Goal: Task Accomplishment & Management: Manage account settings

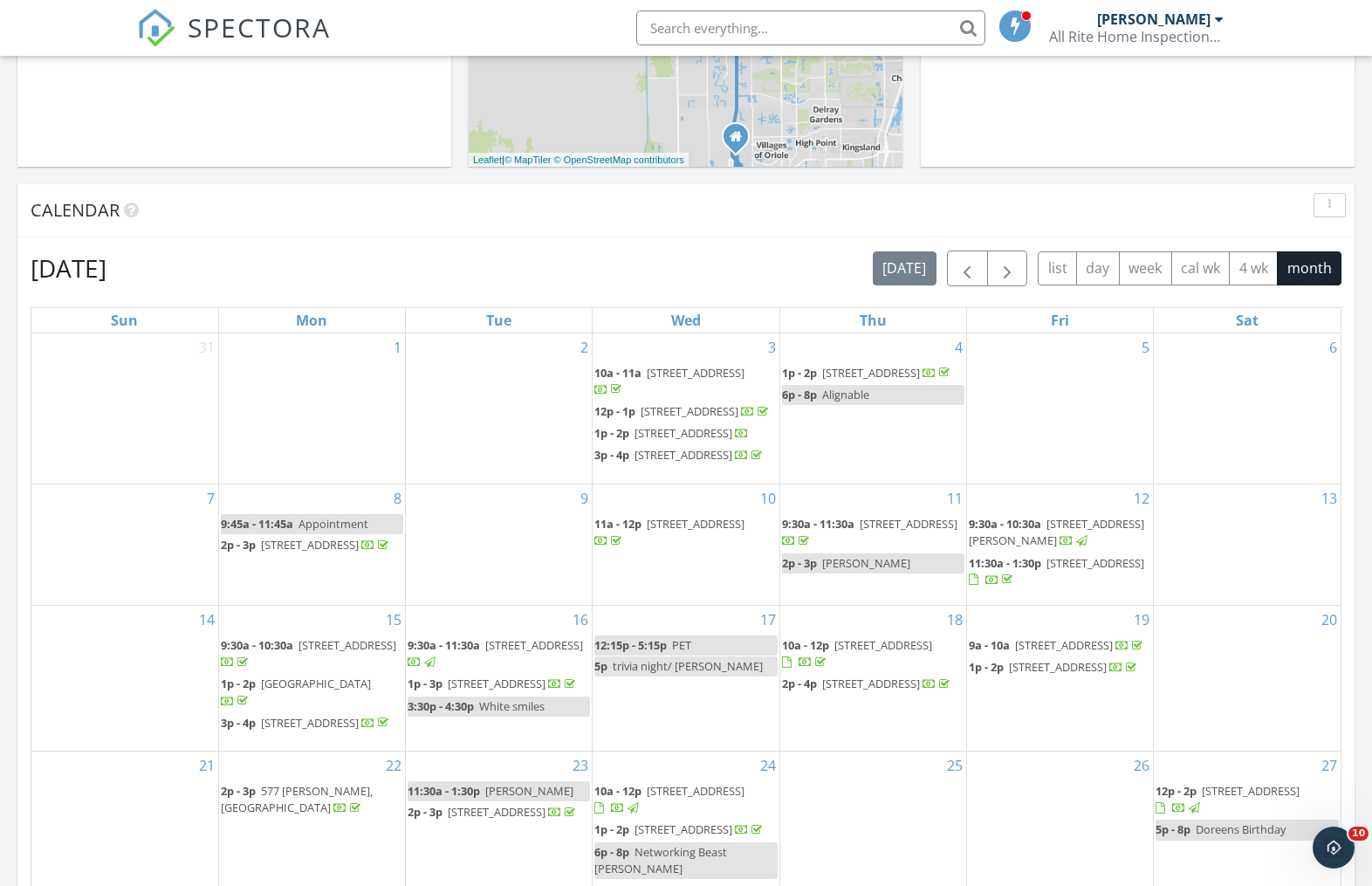
scroll to position [566, 0]
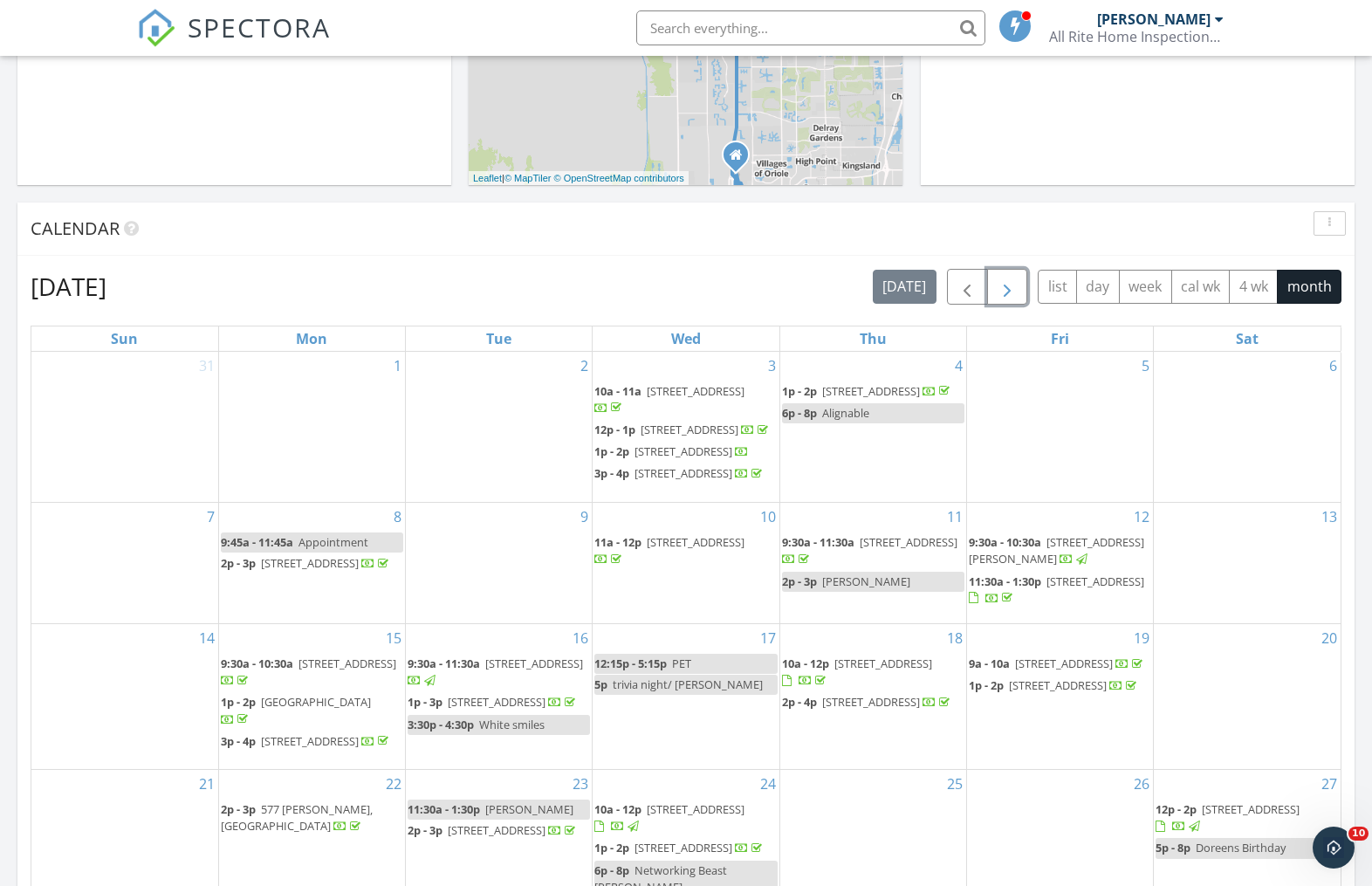
click at [1009, 291] on span "button" at bounding box center [1007, 287] width 21 height 21
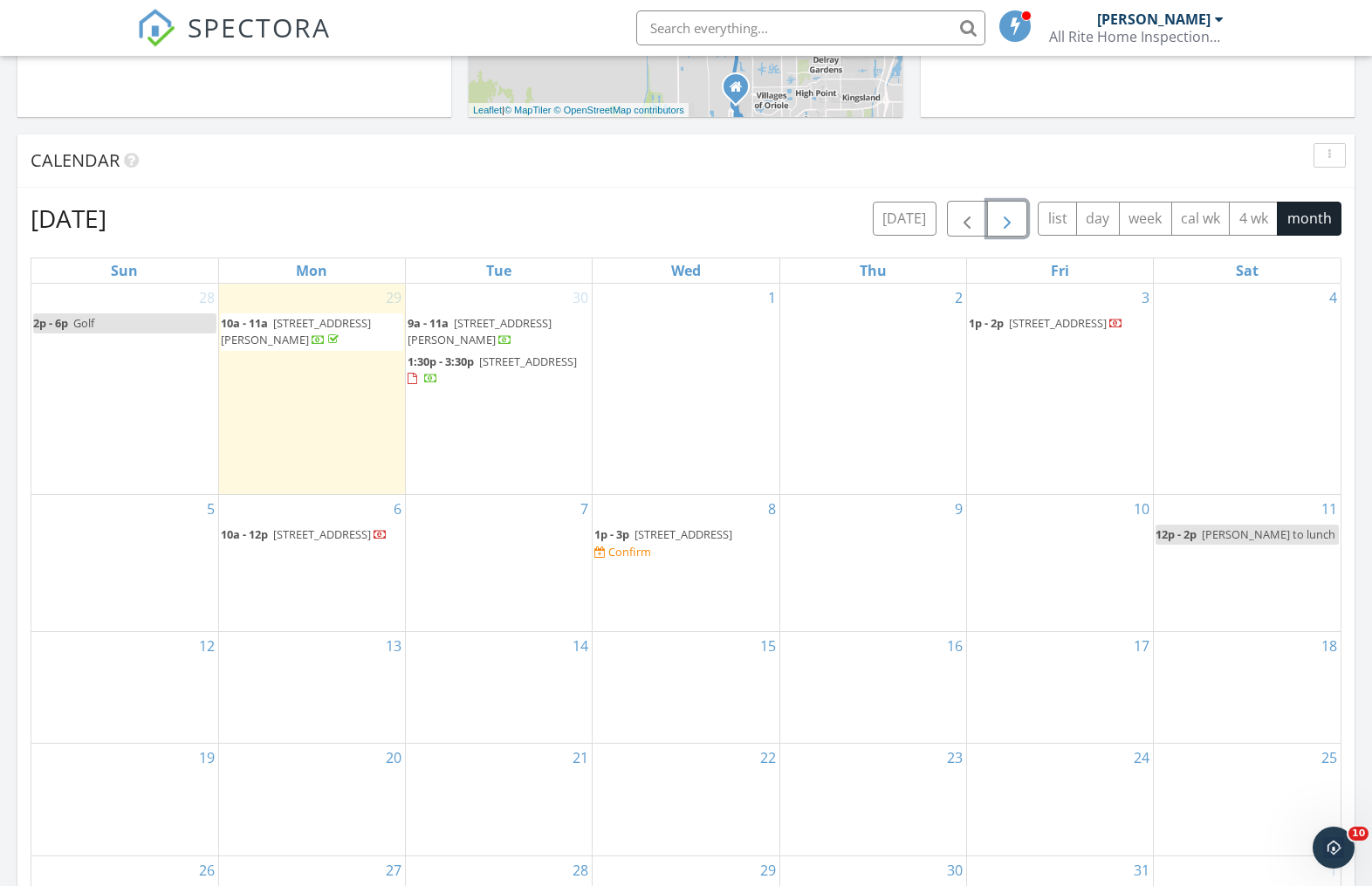
scroll to position [643, 0]
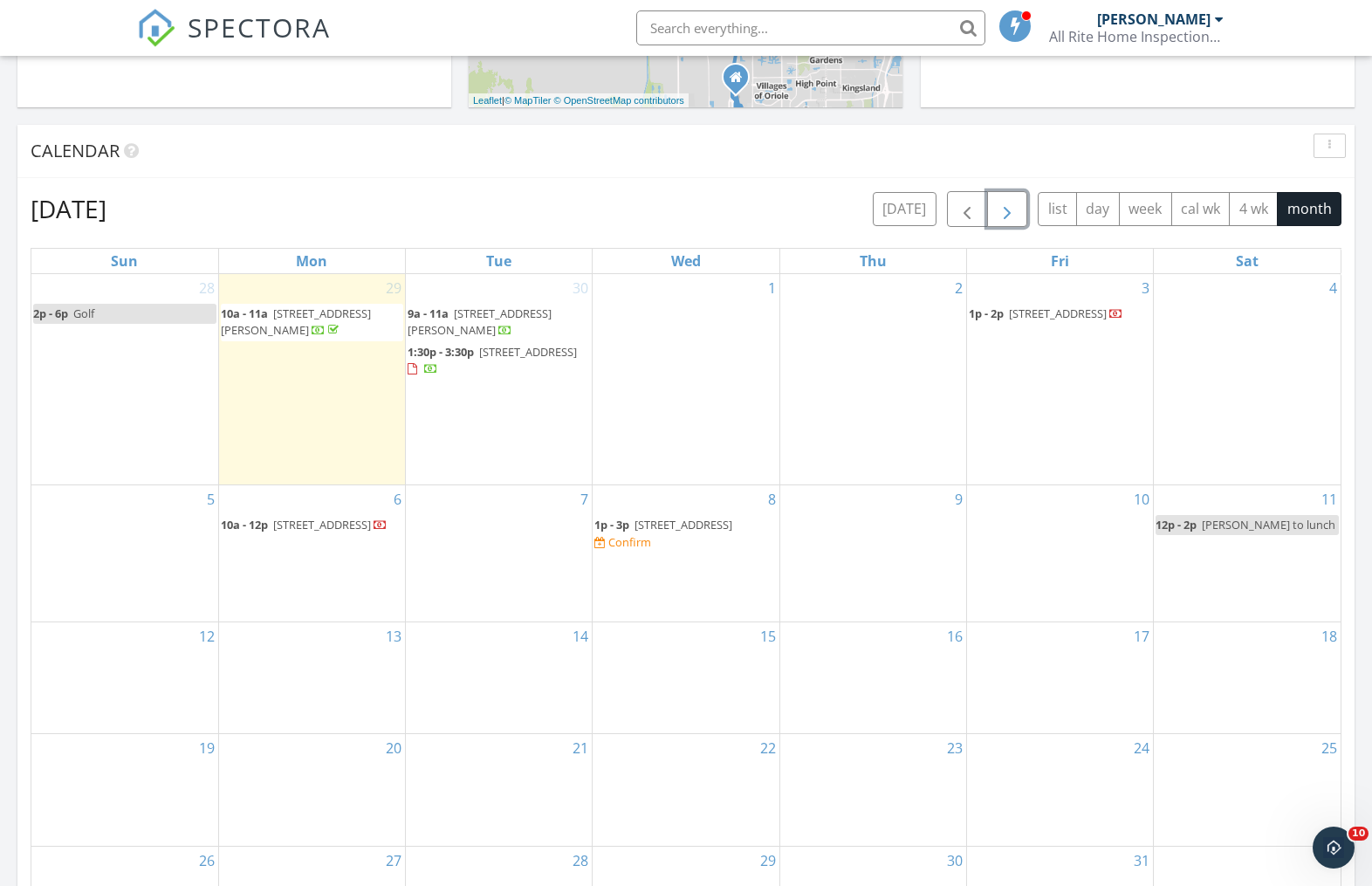
click at [651, 545] on div "Confirm" at bounding box center [630, 542] width 43 height 14
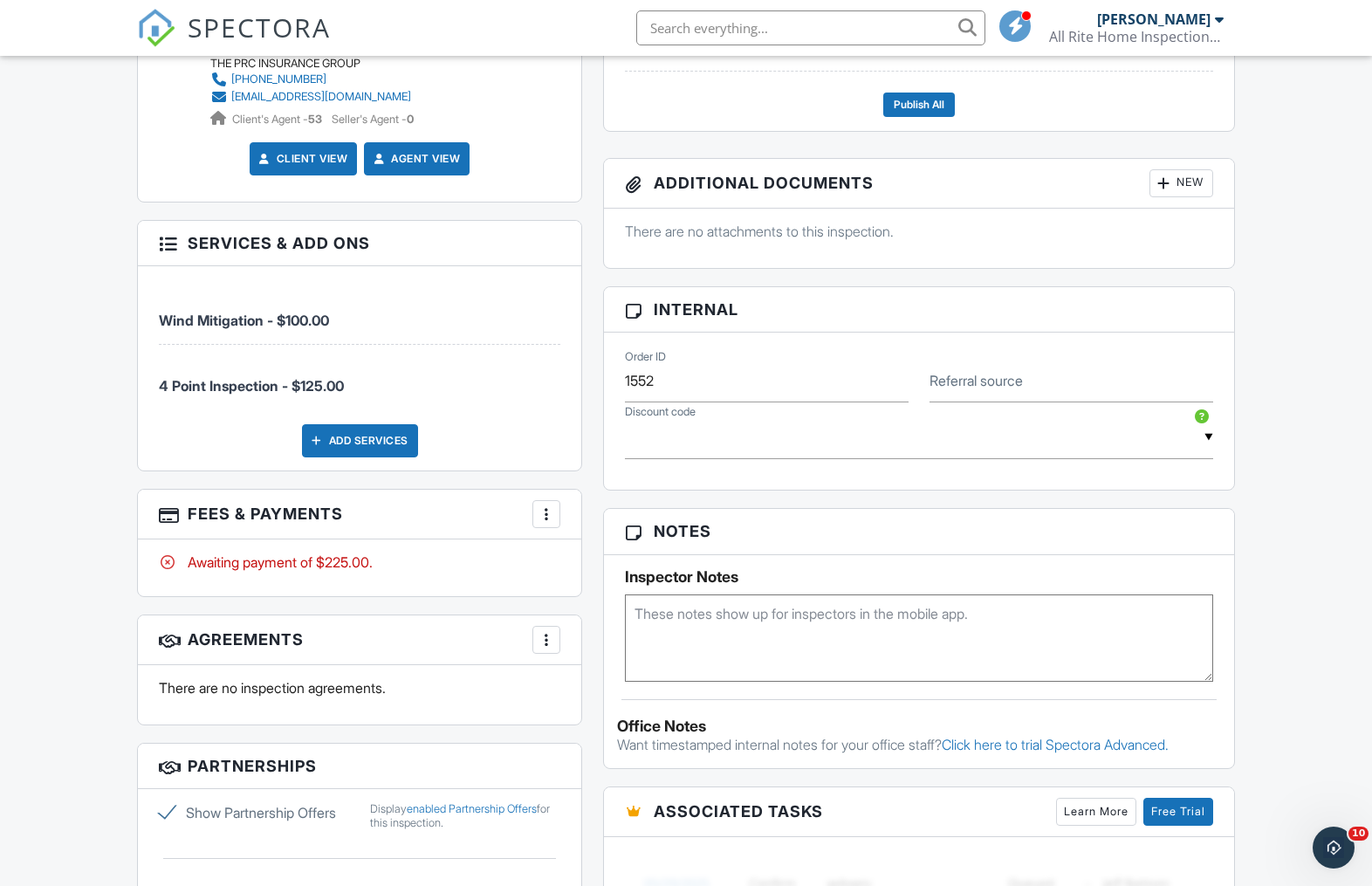
scroll to position [1025, 0]
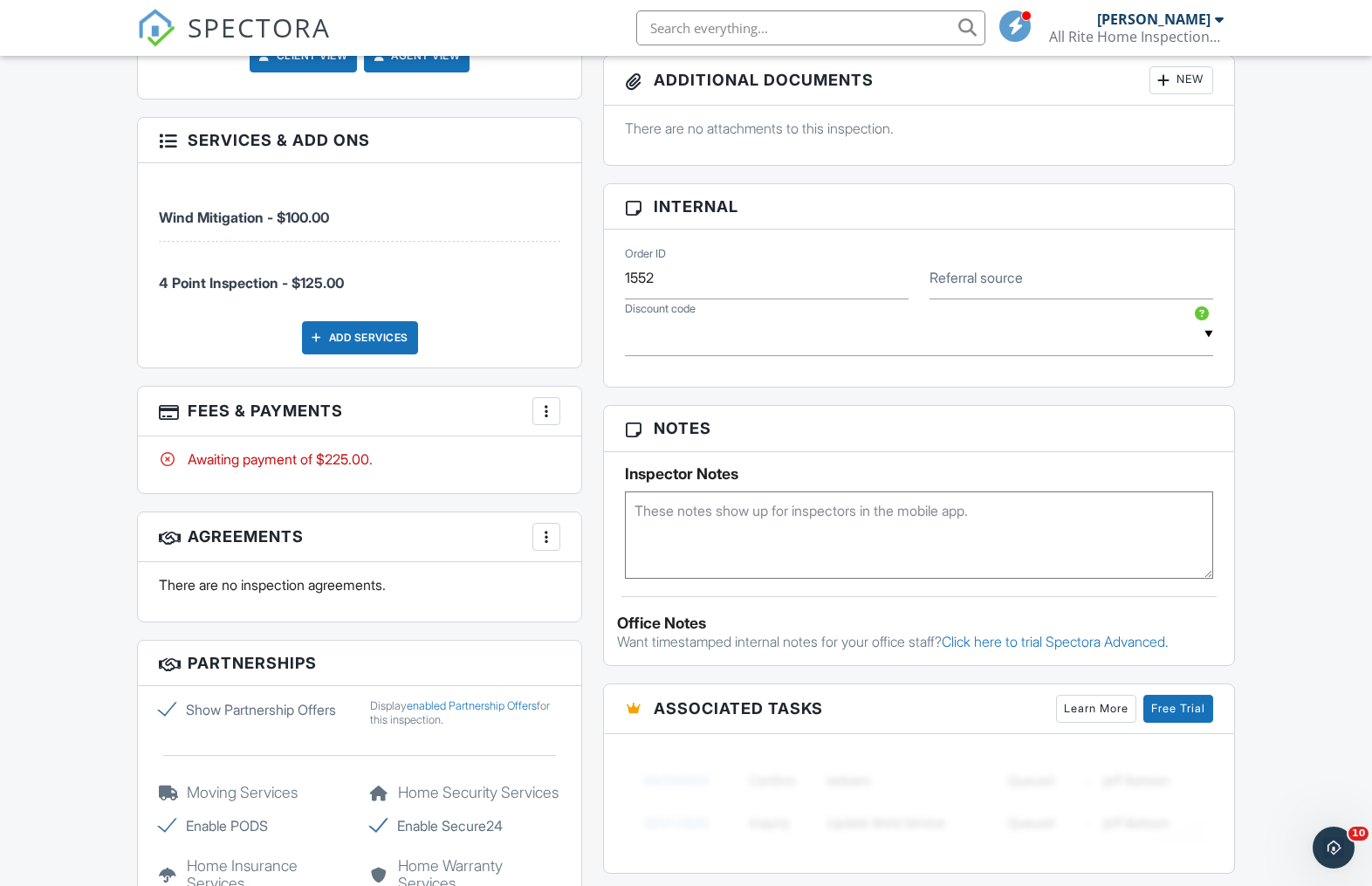
click at [549, 414] on div at bounding box center [546, 410] width 17 height 17
click at [587, 467] on li "Edit Fees & Payments" at bounding box center [633, 464] width 183 height 44
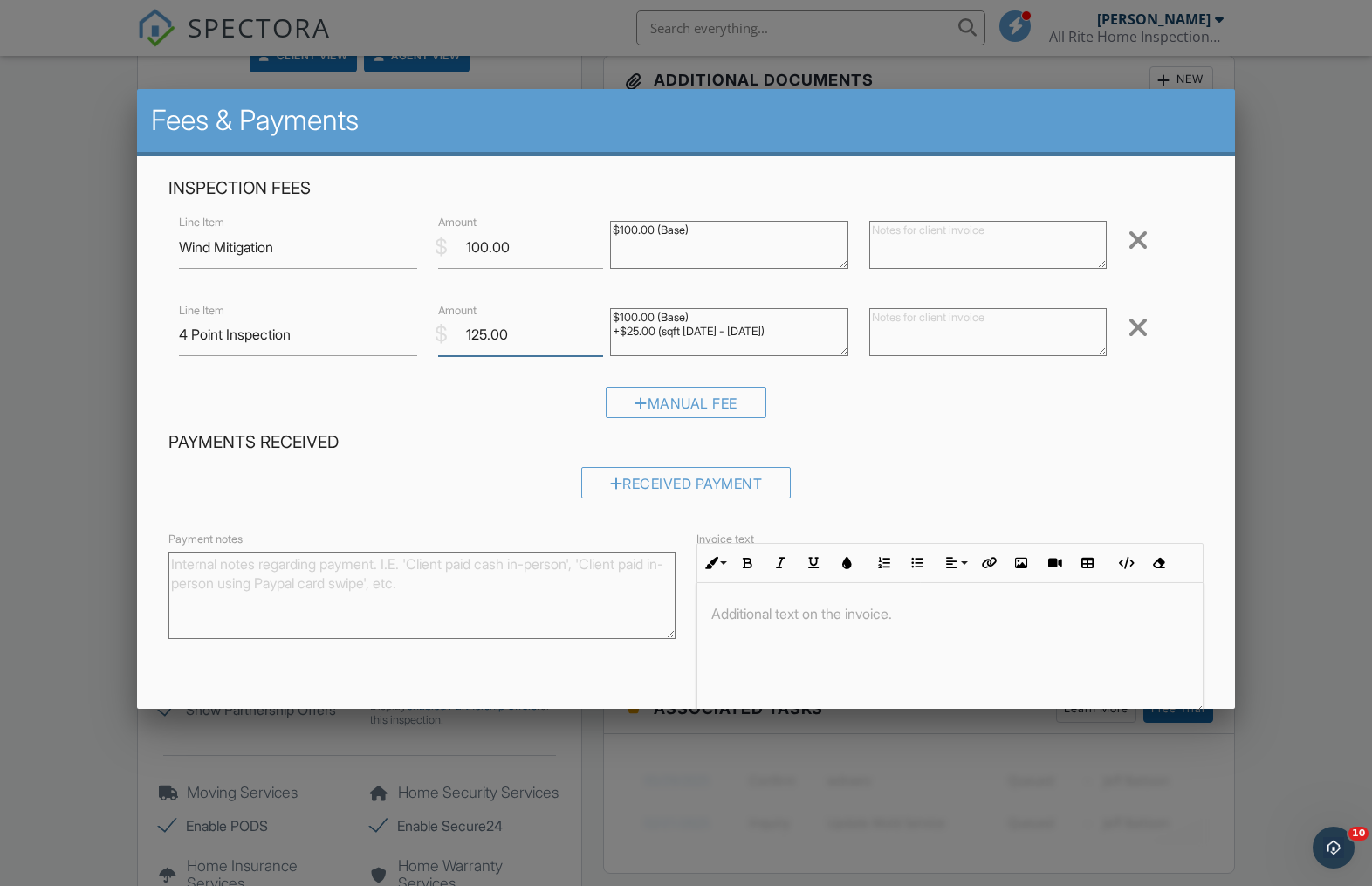
drag, startPoint x: 514, startPoint y: 332, endPoint x: 463, endPoint y: 333, distance: 51.0
click at [463, 333] on input "125.00" at bounding box center [521, 335] width 166 height 43
type input "80.00"
click at [456, 395] on div "Manual Fee" at bounding box center [686, 408] width 1036 height 44
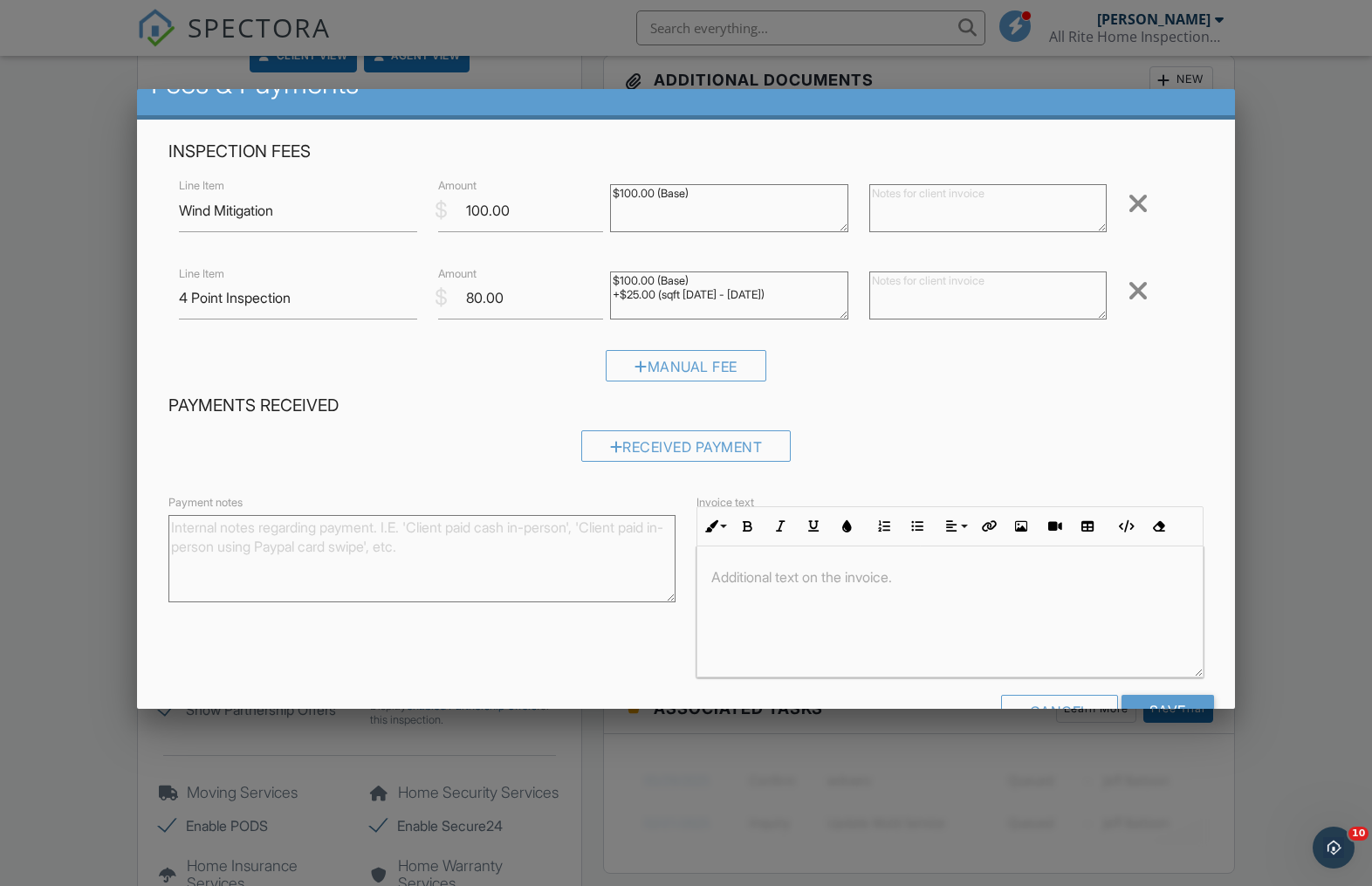
scroll to position [81, 0]
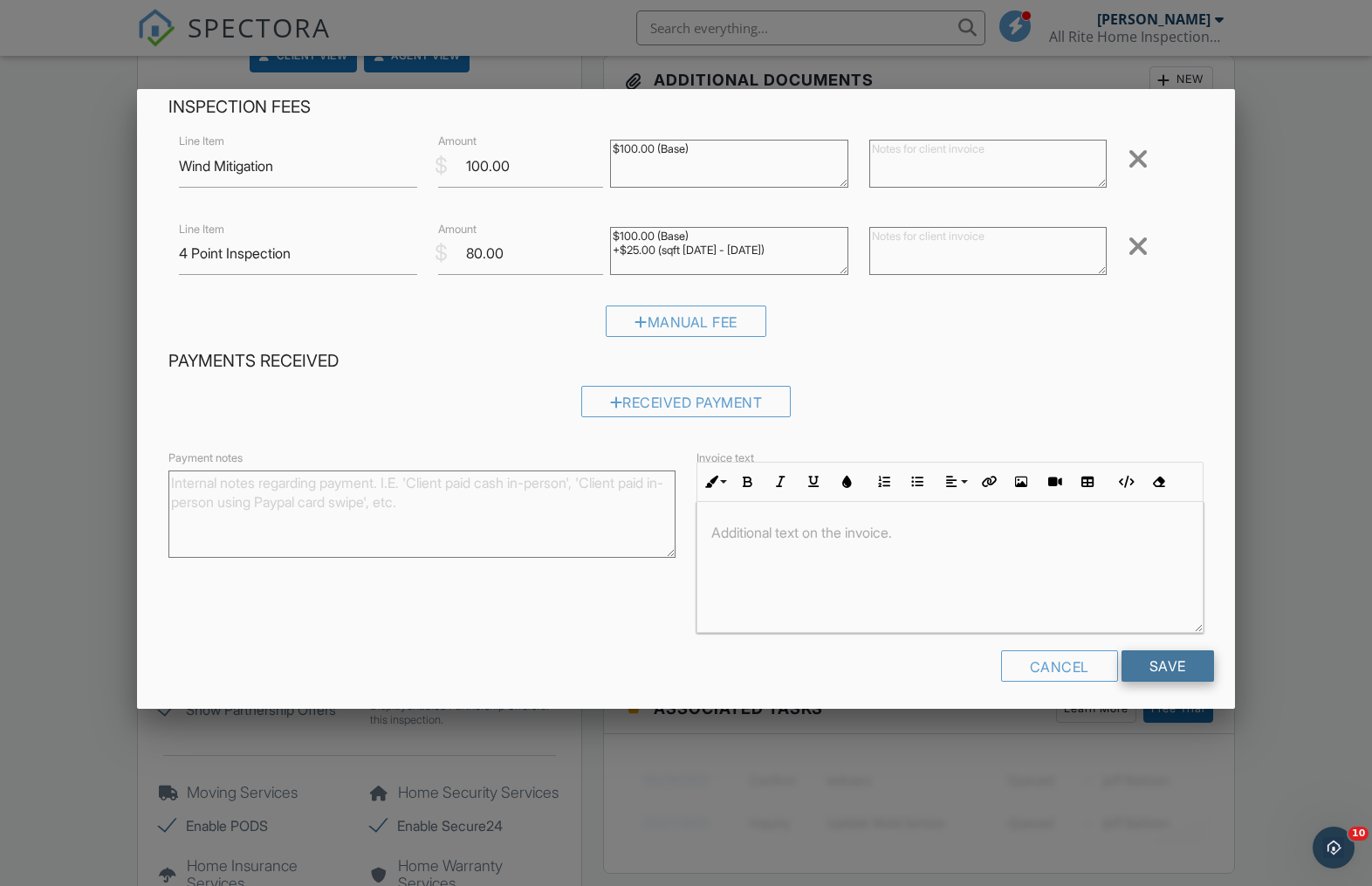
click at [1142, 660] on input "Save" at bounding box center [1168, 666] width 93 height 31
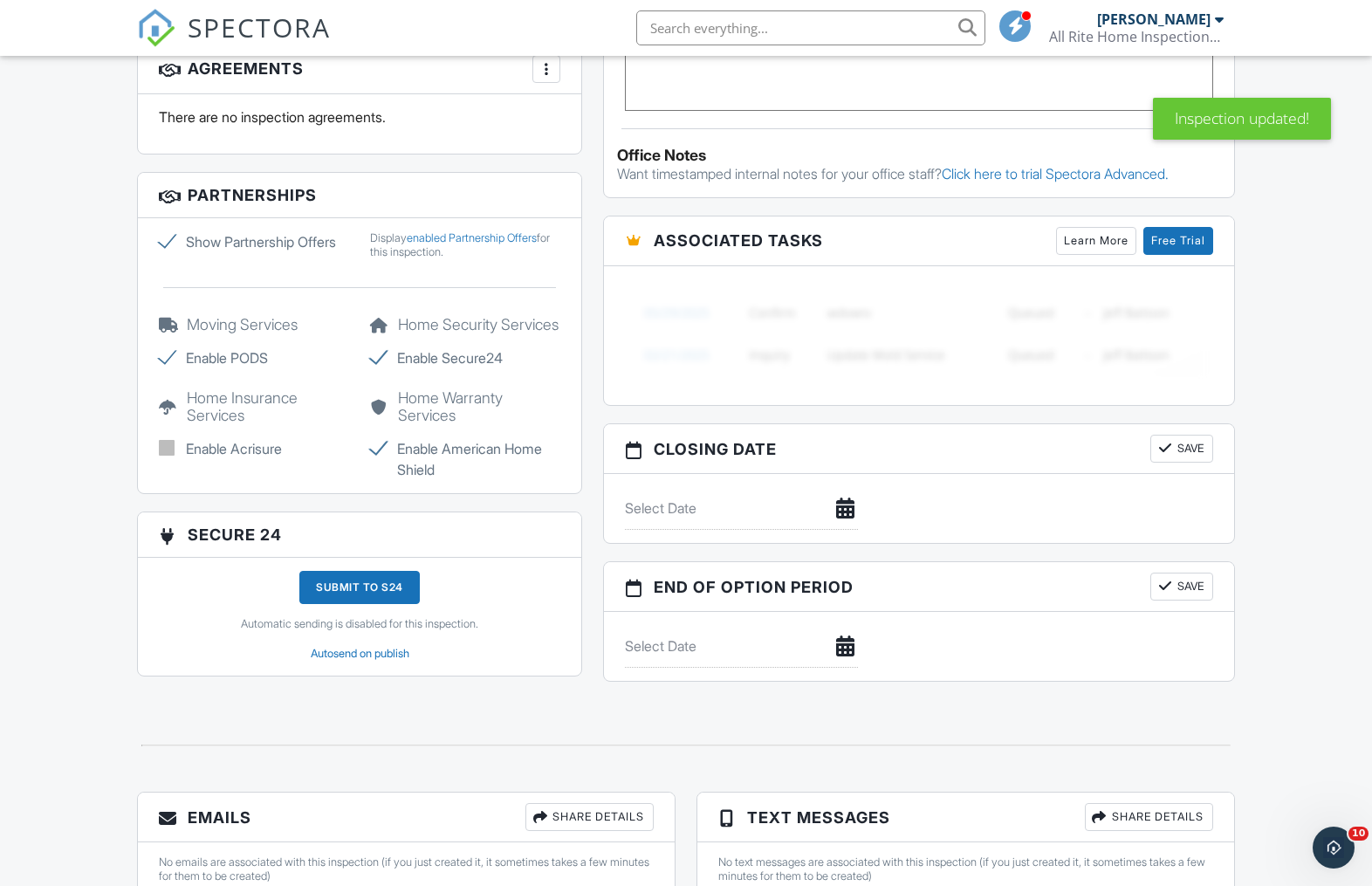
scroll to position [1517, 0]
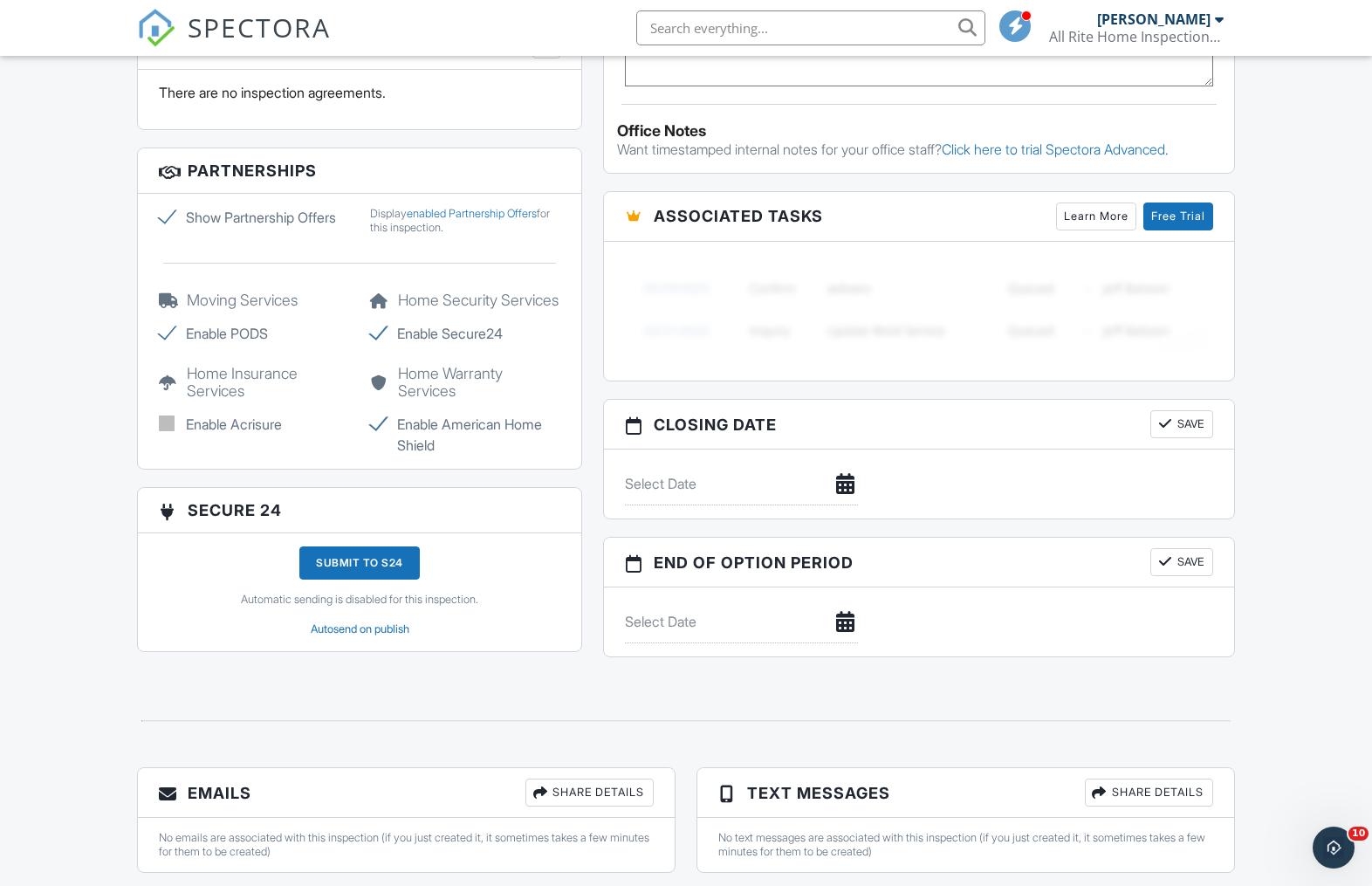
click at [163, 219] on label "Show Partnership Offers" at bounding box center [255, 217] width 191 height 21
checkbox input "false"
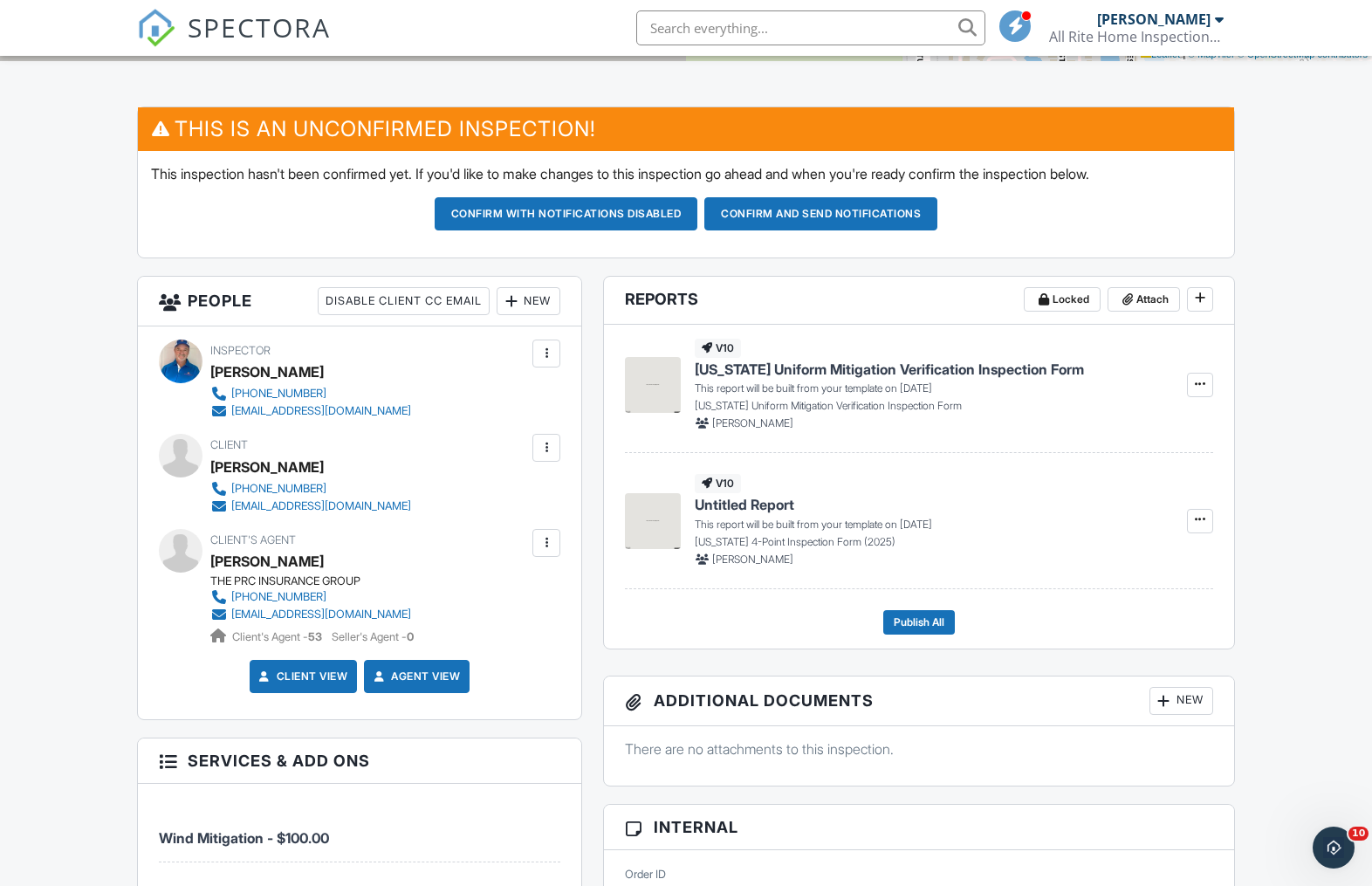
scroll to position [335, 0]
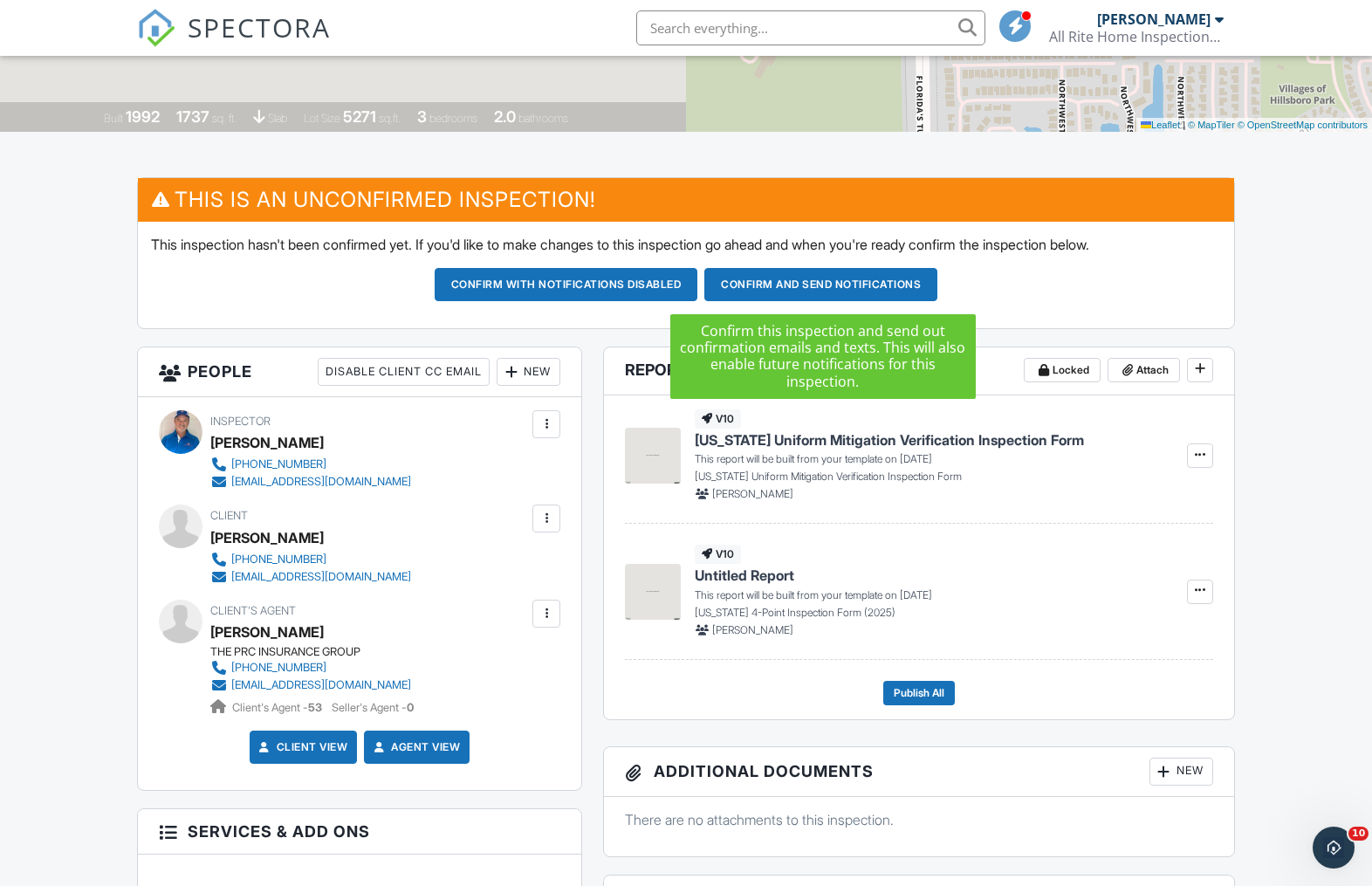
click at [772, 287] on button "Confirm and send notifications" at bounding box center [821, 284] width 233 height 33
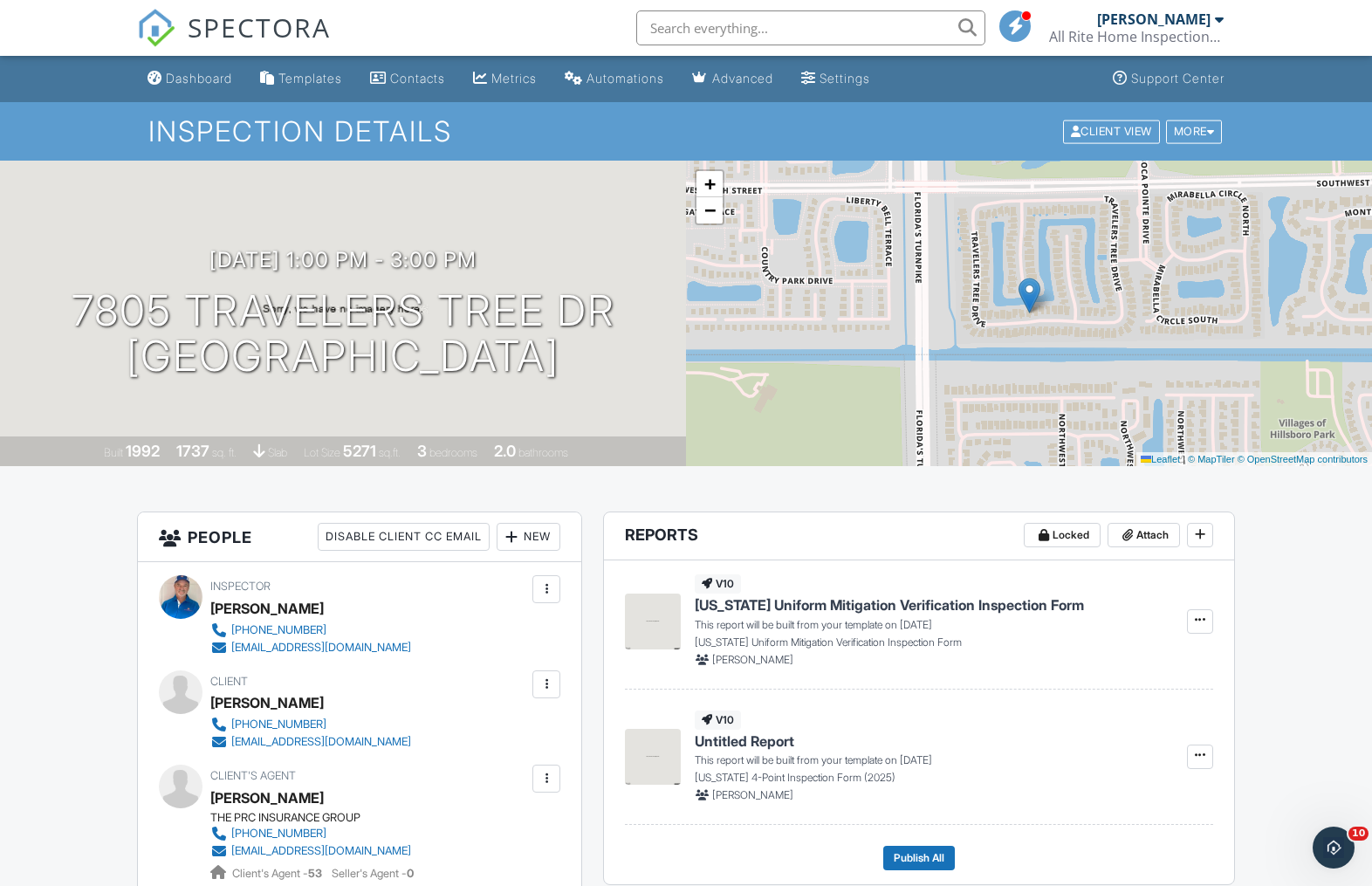
click at [185, 83] on div "Dashboard" at bounding box center [199, 78] width 67 height 14
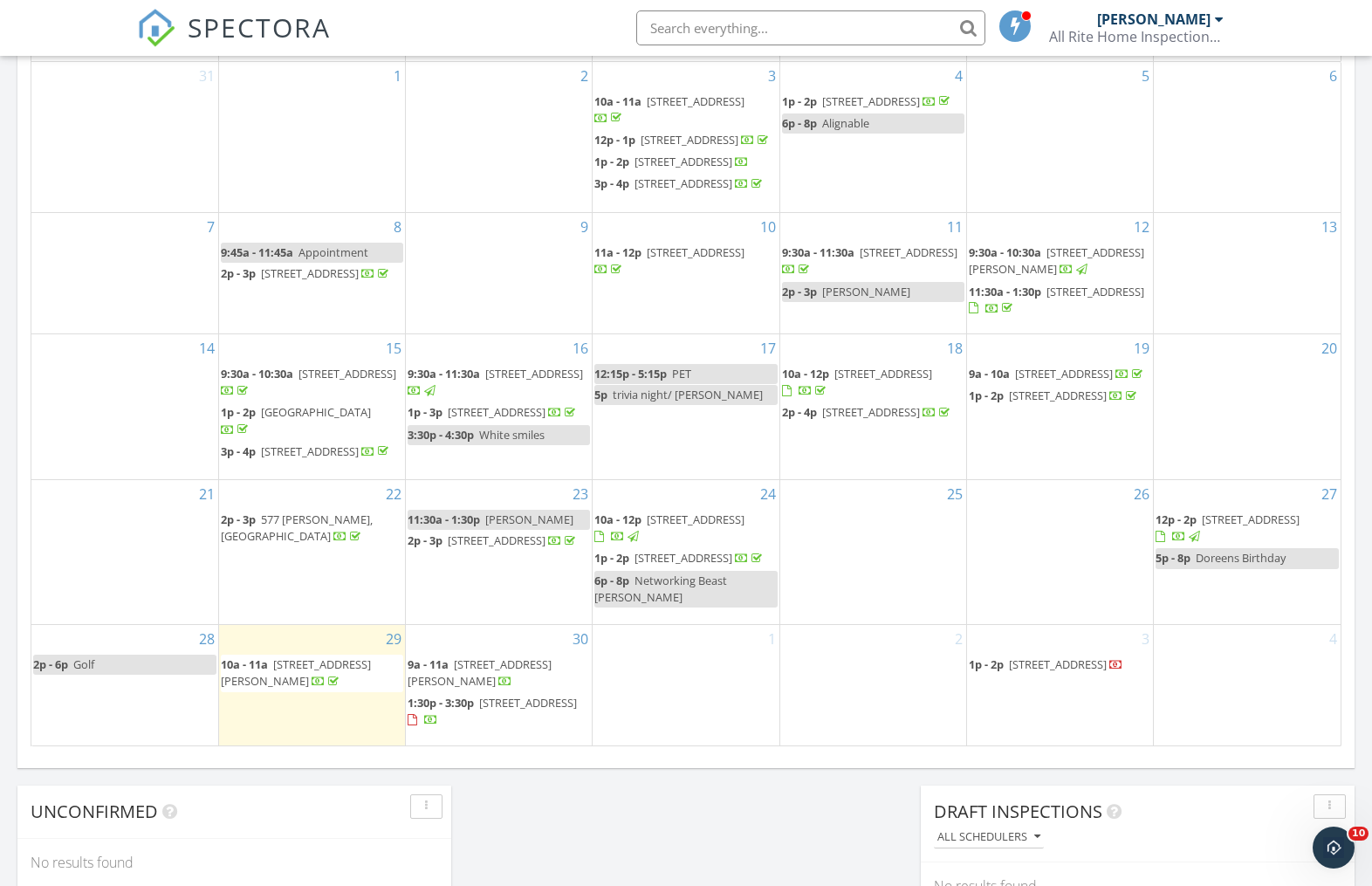
scroll to position [857, 0]
click at [1066, 670] on span "[STREET_ADDRESS]" at bounding box center [1058, 662] width 98 height 15
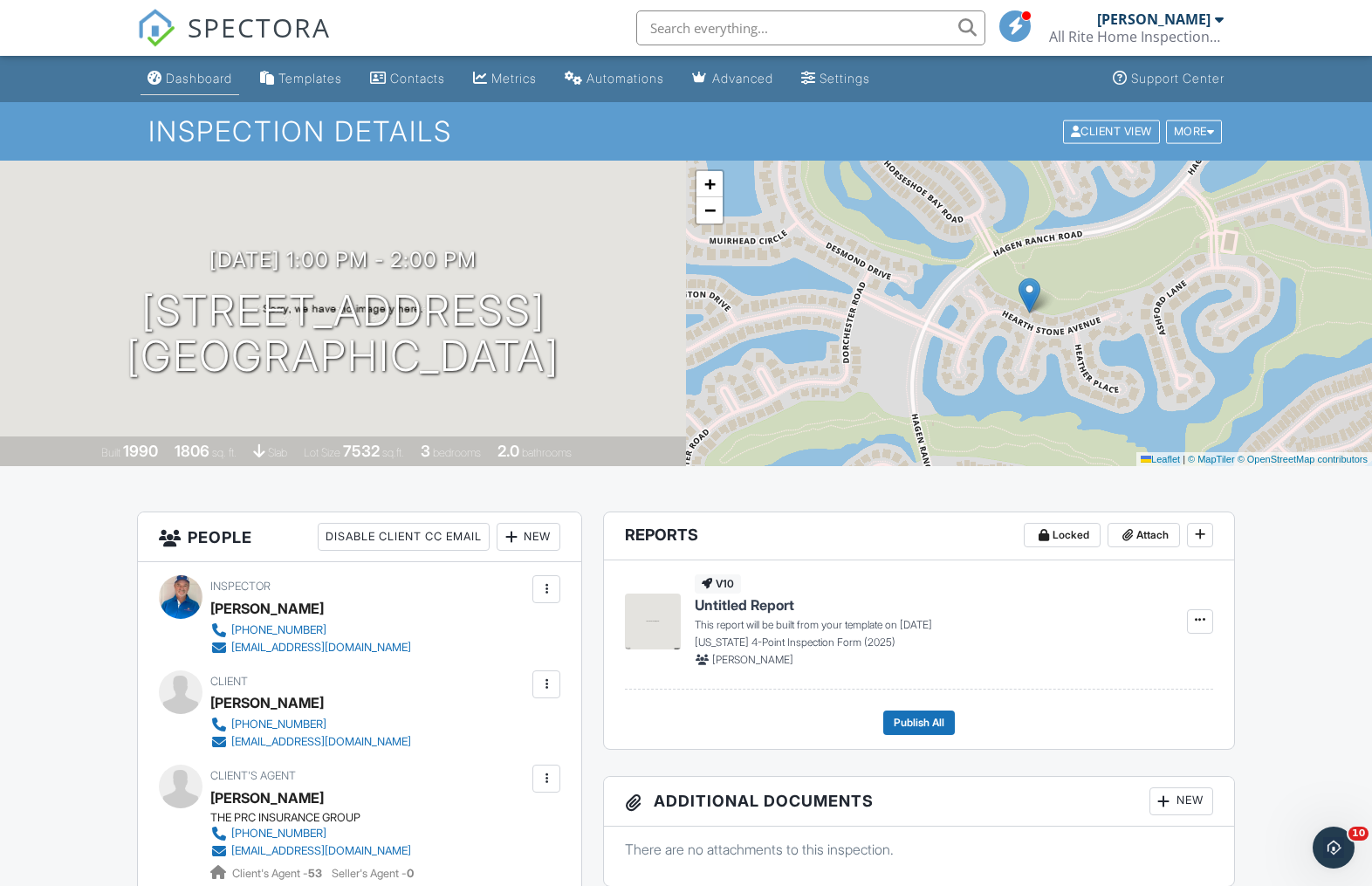
click at [218, 83] on div "Dashboard" at bounding box center [199, 78] width 67 height 14
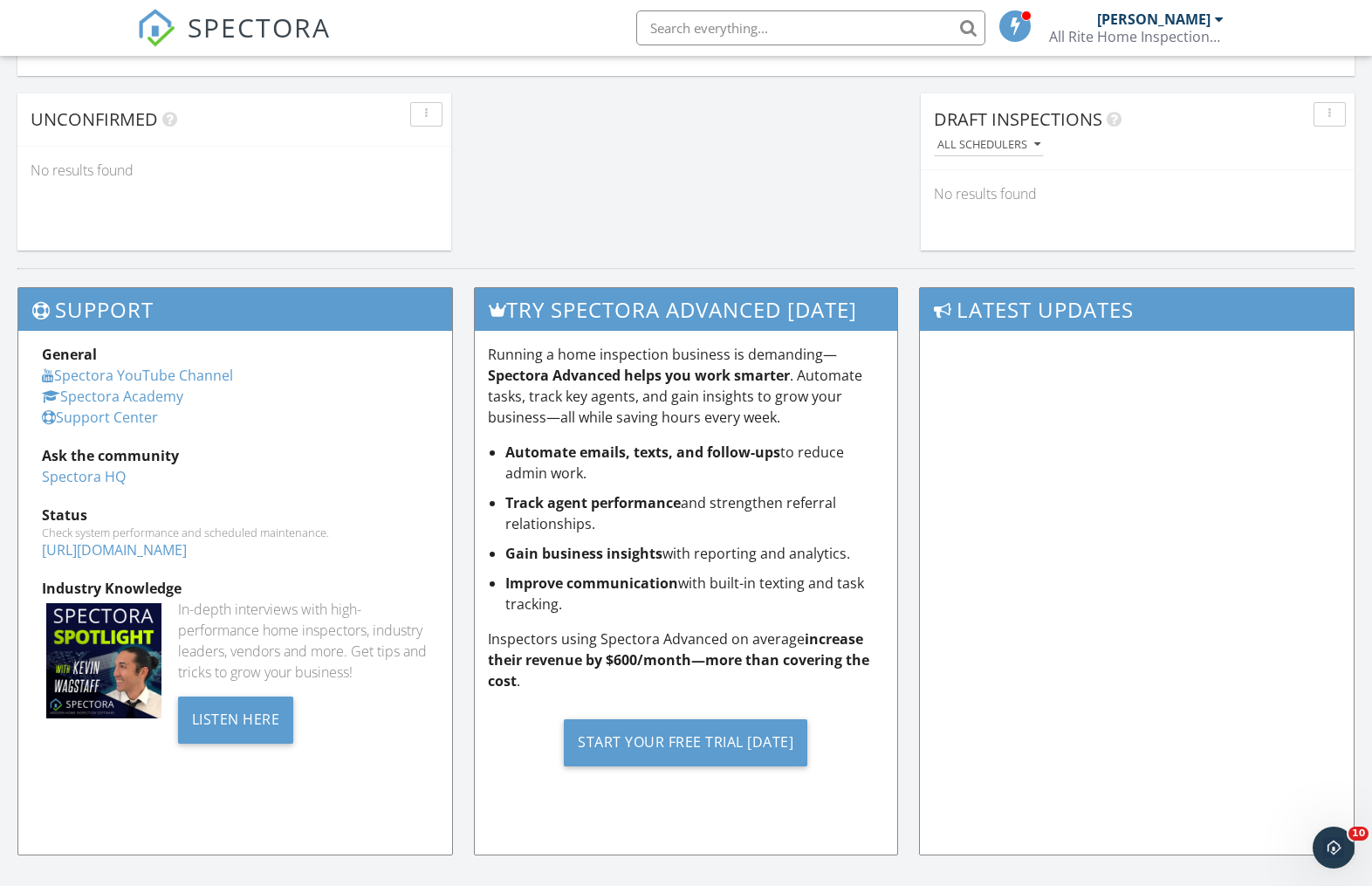
scroll to position [1570, 0]
